Goal: Task Accomplishment & Management: Use online tool/utility

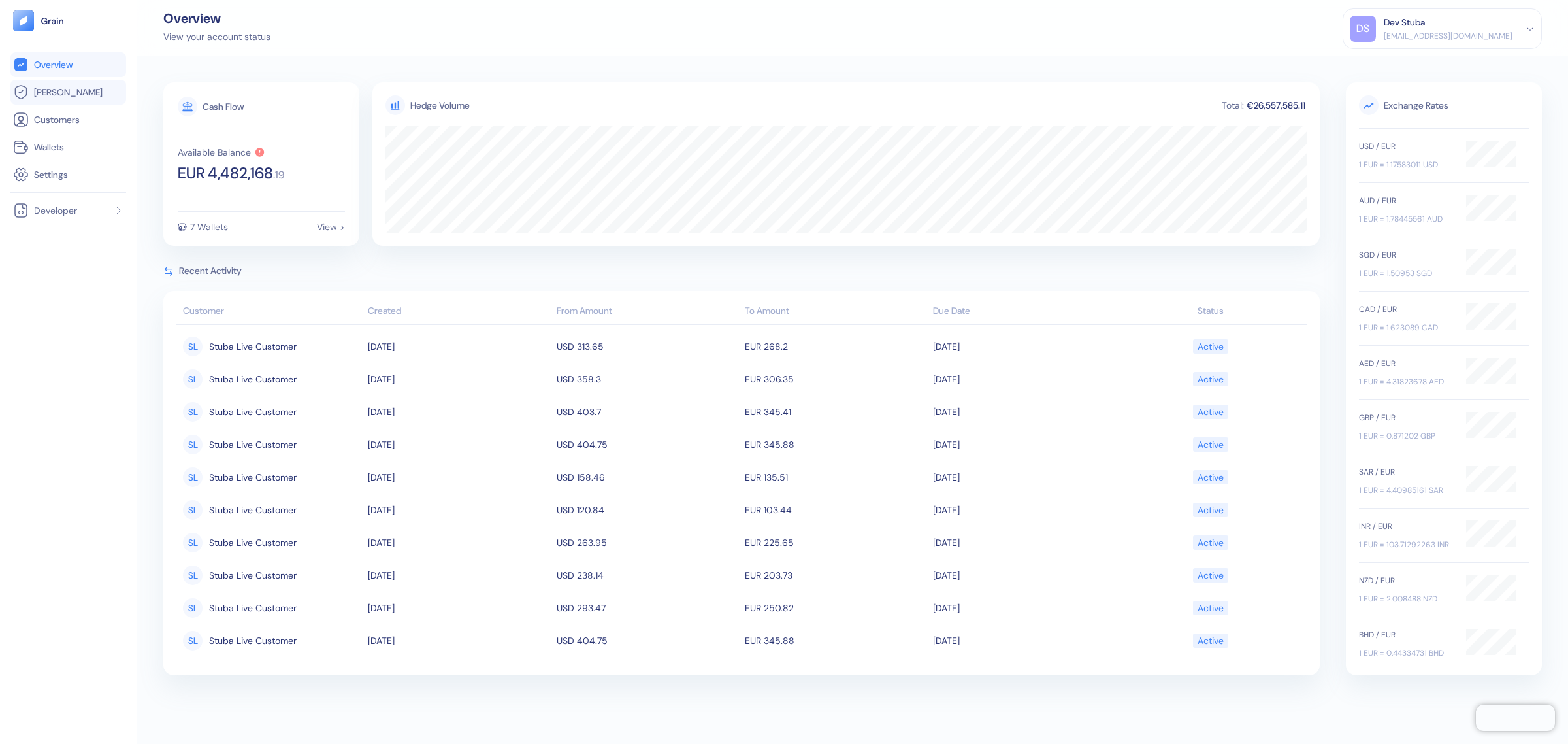
click at [84, 91] on link "[PERSON_NAME]" at bounding box center [68, 92] width 110 height 16
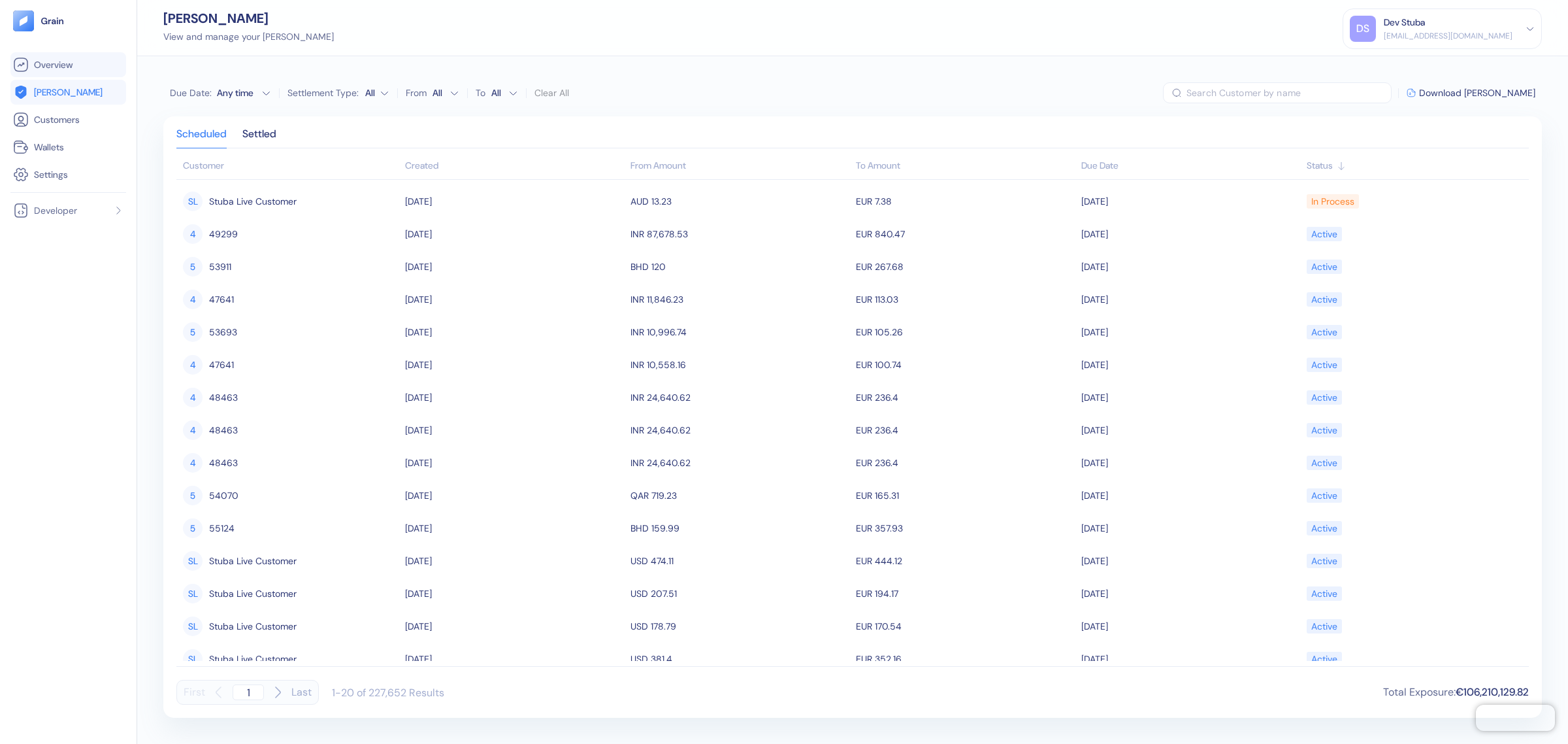
click at [81, 70] on link "Overview" at bounding box center [68, 65] width 110 height 16
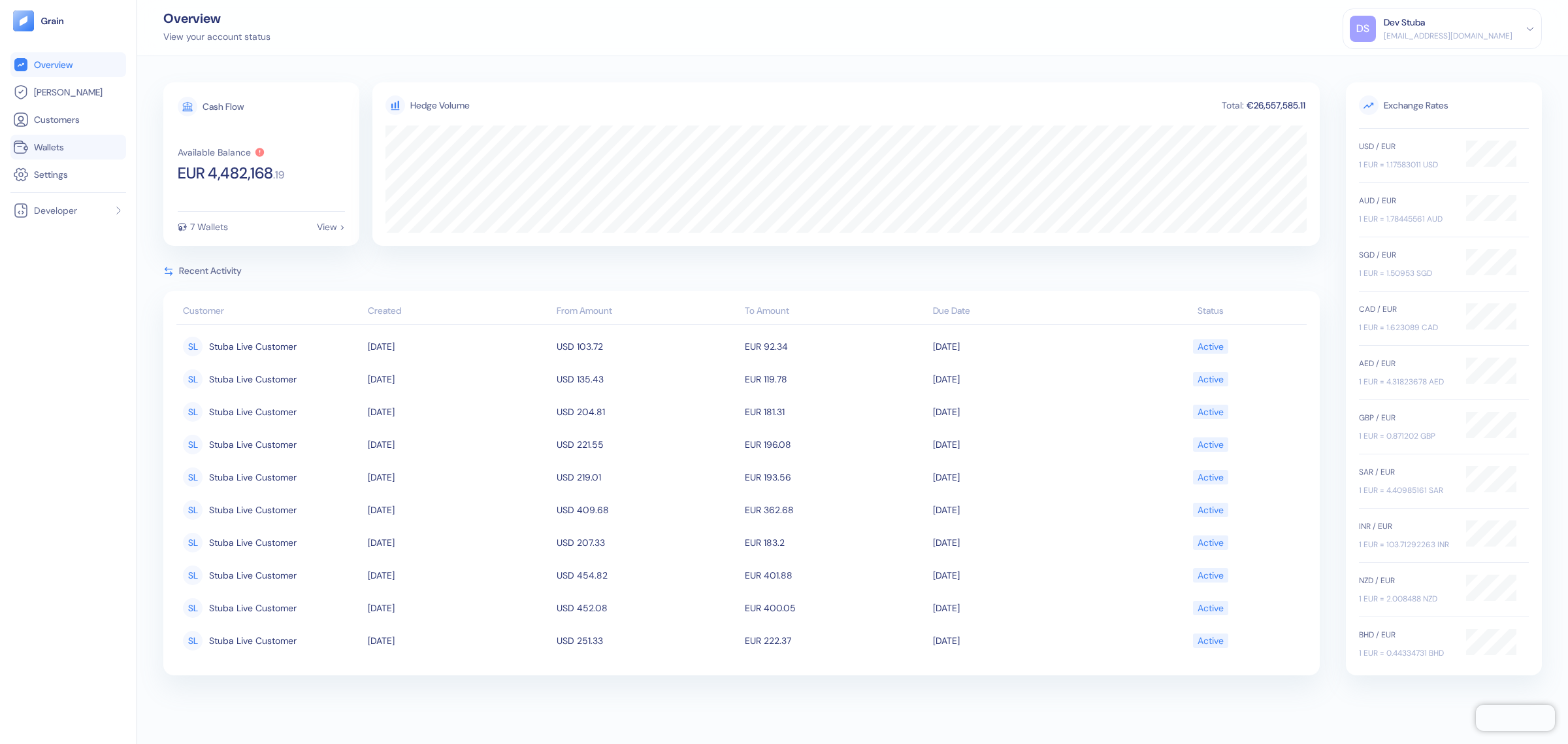
click at [47, 140] on span "Wallets" at bounding box center [49, 147] width 30 height 13
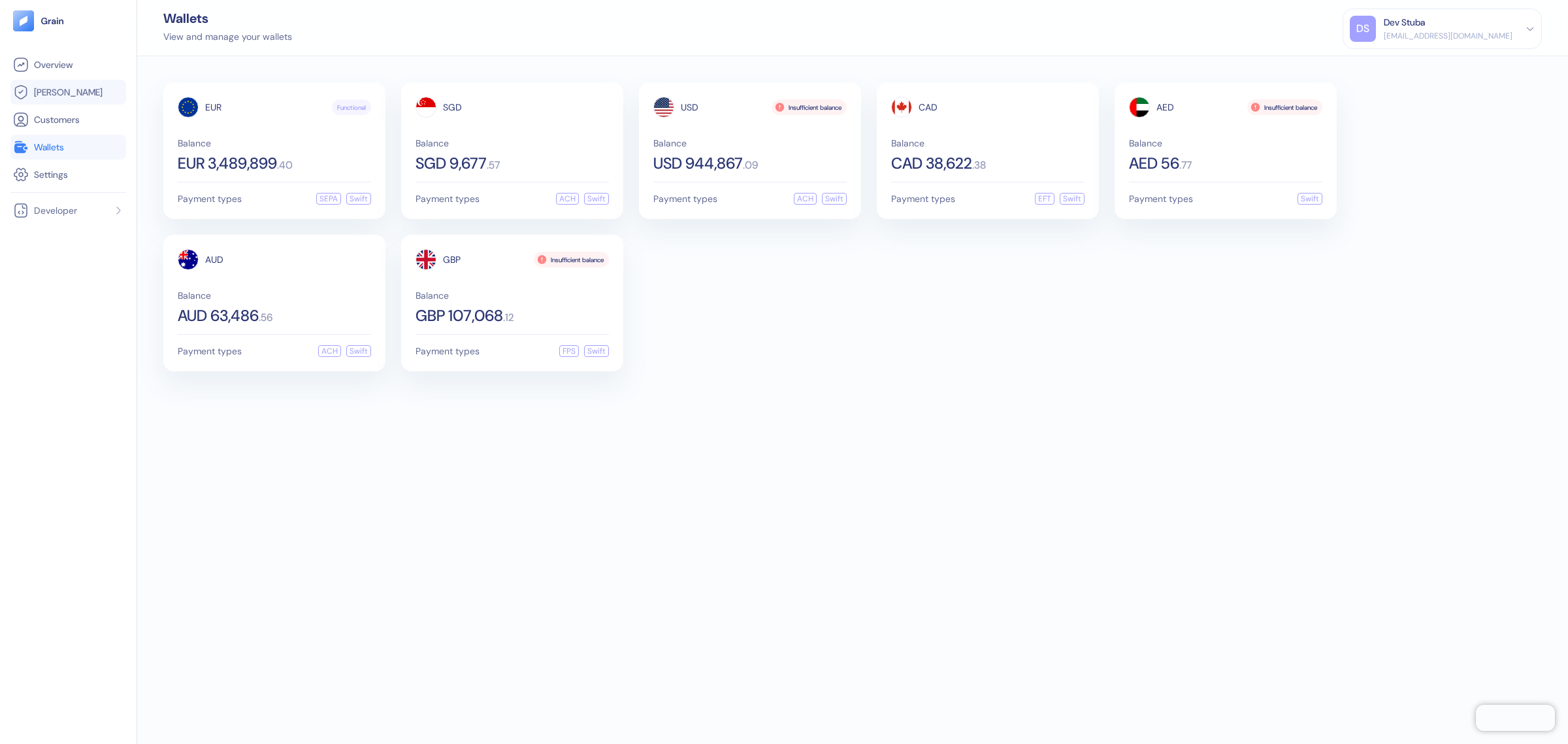
click at [70, 86] on link "[PERSON_NAME]" at bounding box center [68, 92] width 110 height 16
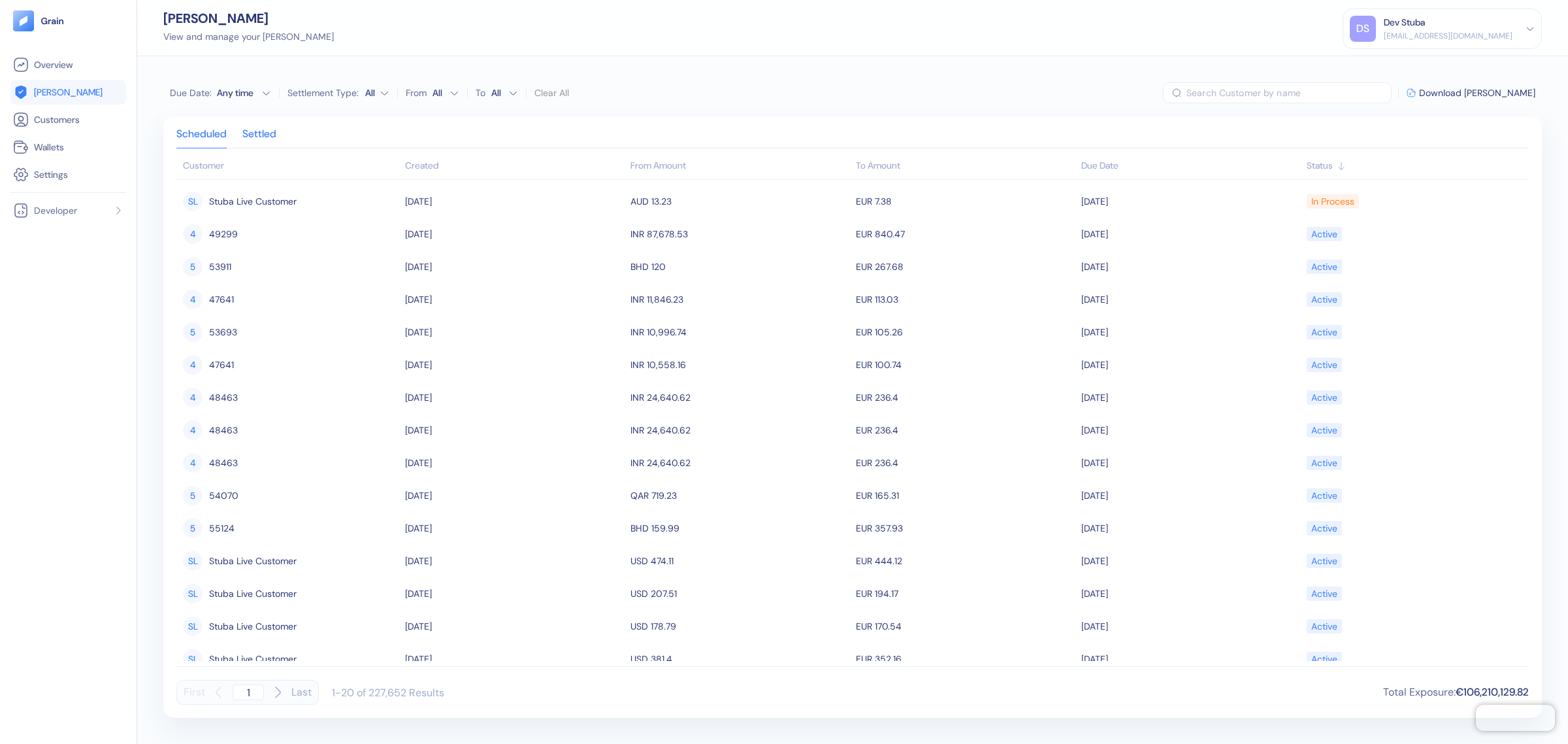
click at [266, 130] on div "Settled" at bounding box center [259, 138] width 34 height 18
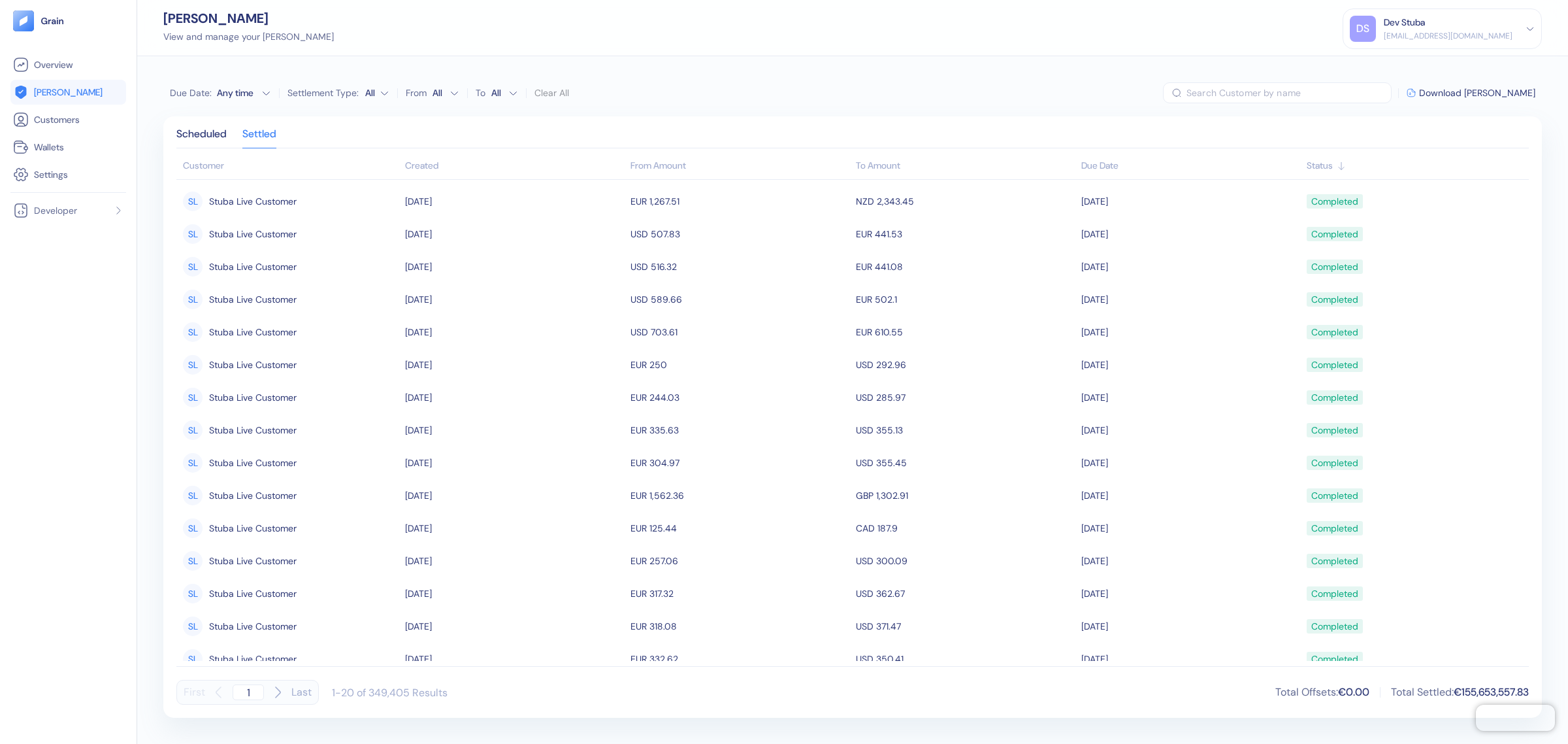
click at [243, 94] on div "Any time" at bounding box center [236, 93] width 39 height 13
click at [184, 210] on button "22" at bounding box center [186, 212] width 16 height 16
click at [1494, 88] on span "Download [PERSON_NAME]" at bounding box center [1477, 92] width 117 height 9
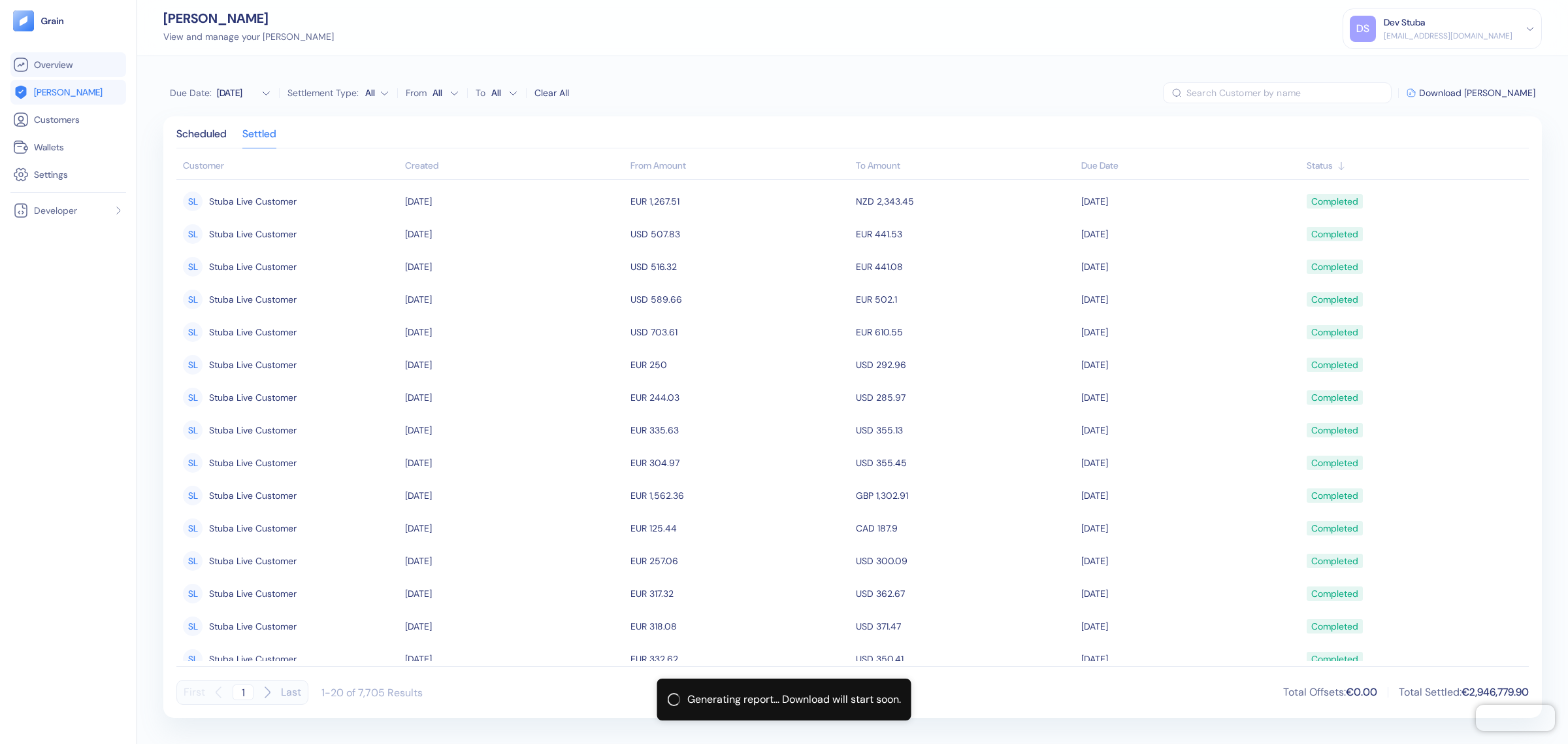
click at [53, 69] on span "Overview" at bounding box center [53, 65] width 39 height 13
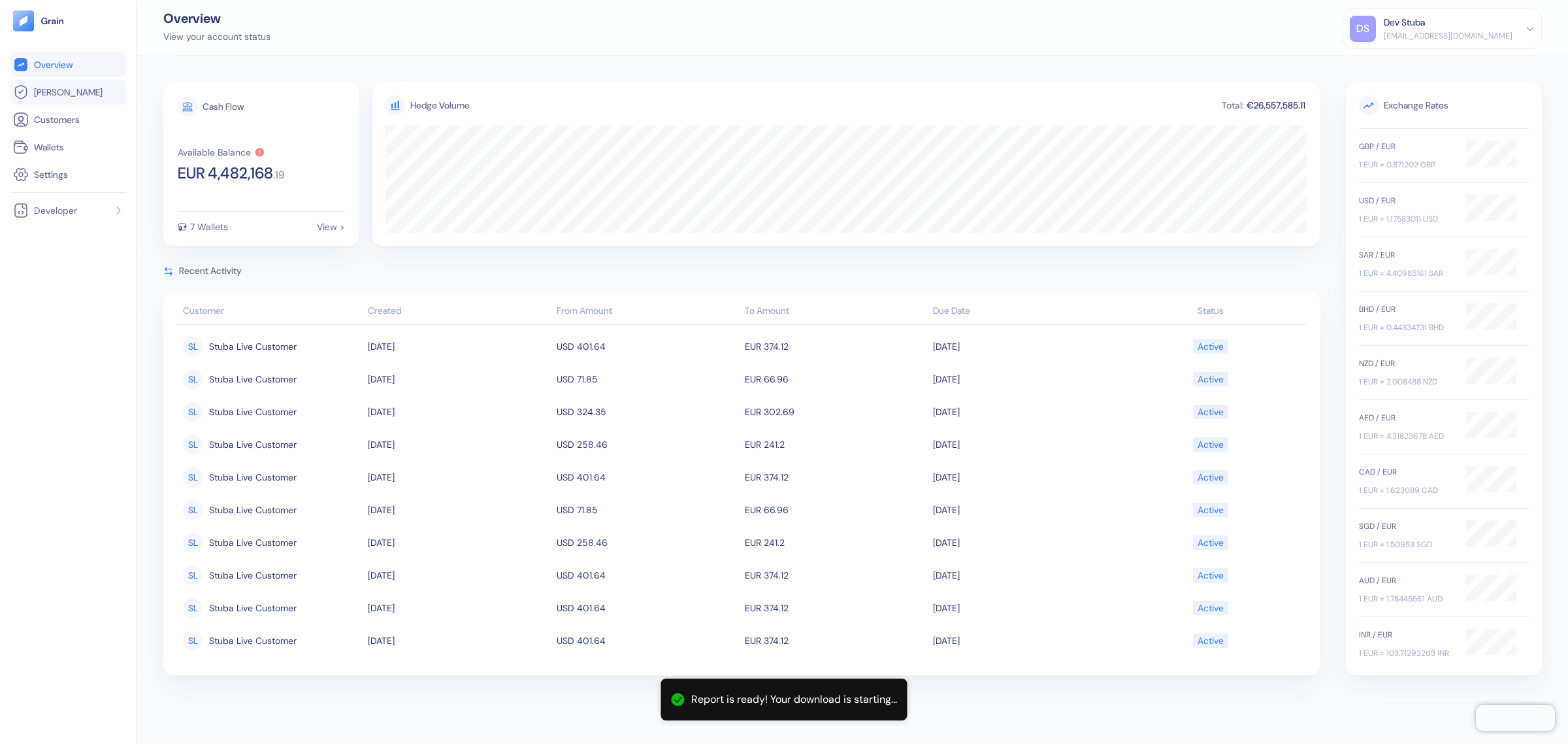
click at [67, 93] on link "[PERSON_NAME]" at bounding box center [68, 92] width 110 height 16
